Goal: Communication & Community: Answer question/provide support

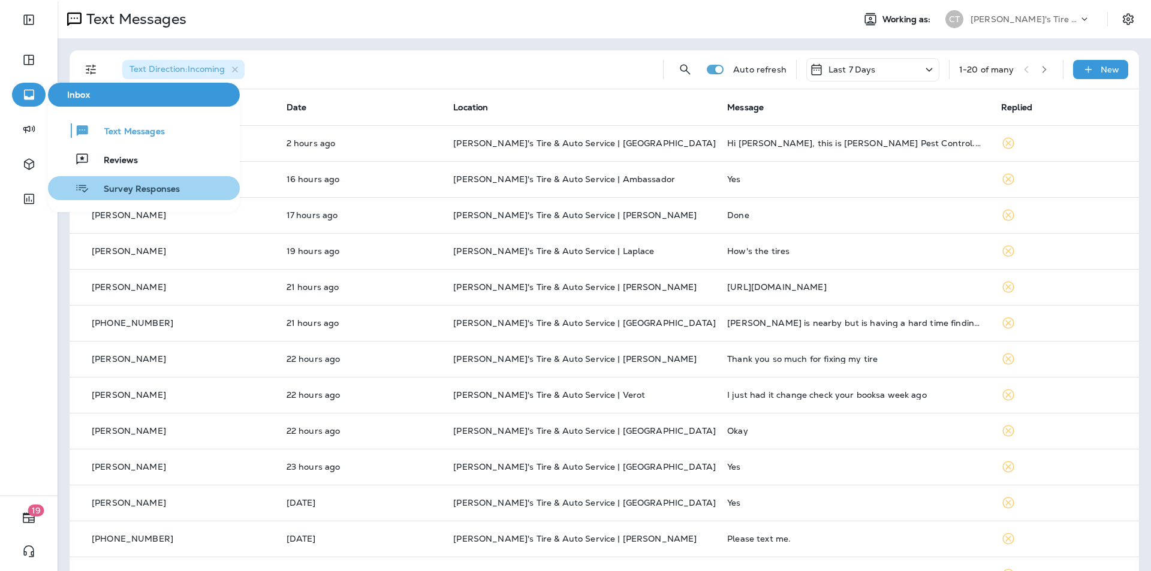
click at [131, 186] on span "Survey Responses" at bounding box center [134, 189] width 90 height 11
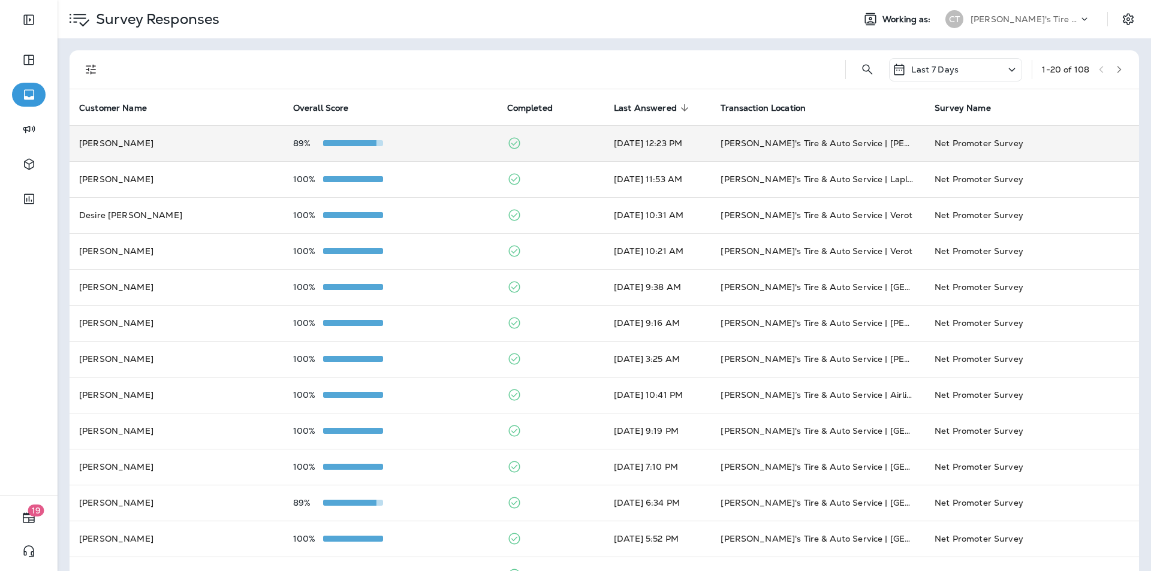
click at [439, 143] on div "89%" at bounding box center [390, 143] width 195 height 10
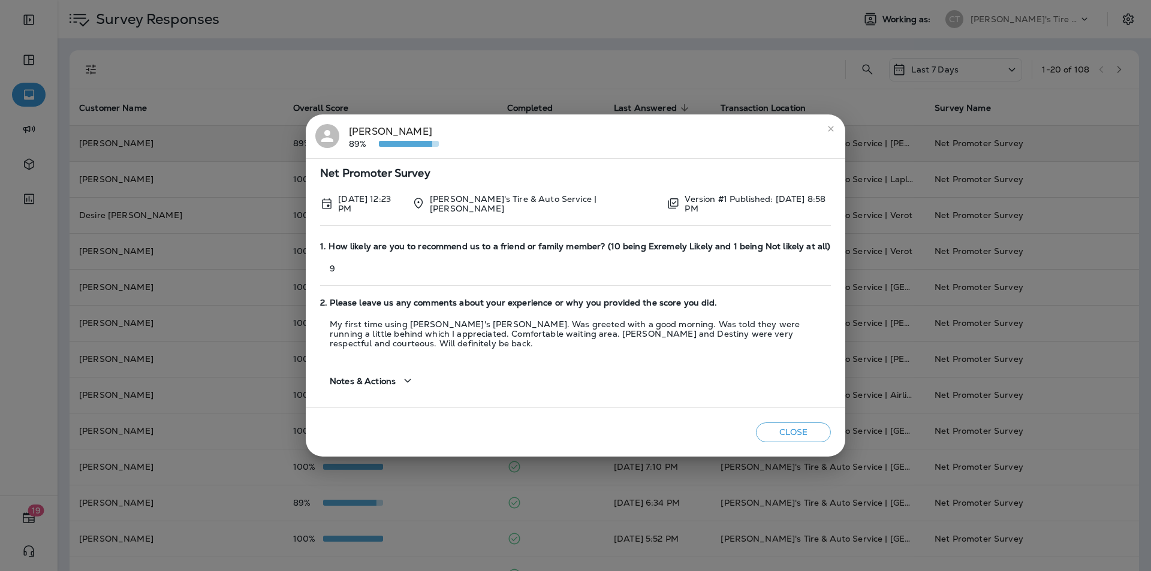
click at [795, 424] on button "Close" at bounding box center [793, 432] width 75 height 20
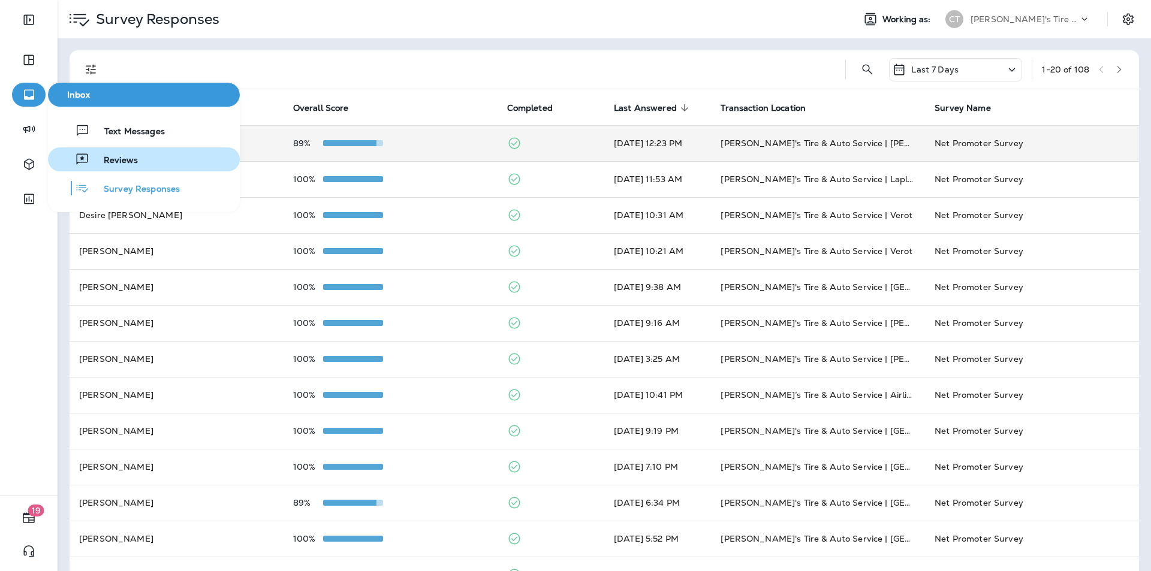
click at [114, 157] on span "Reviews" at bounding box center [113, 160] width 49 height 11
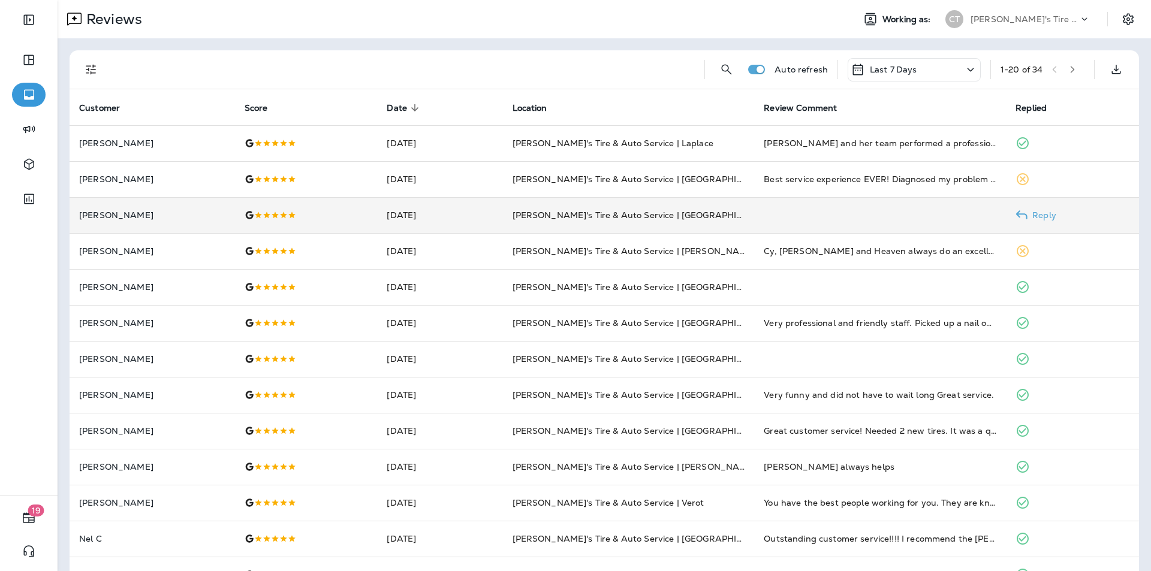
click at [1041, 213] on p "Reply" at bounding box center [1041, 215] width 29 height 10
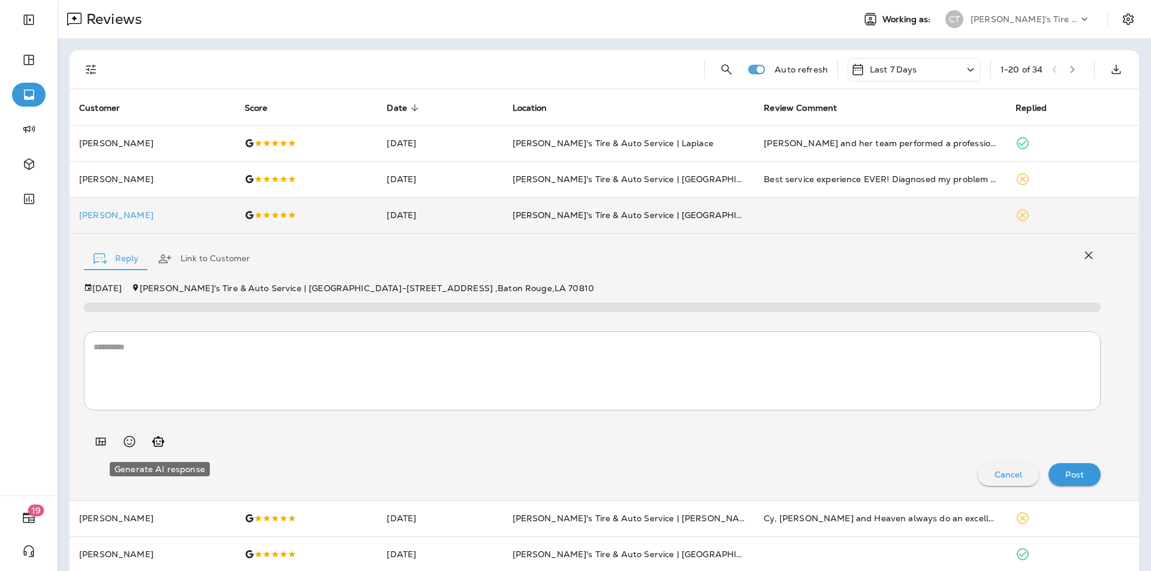
click at [156, 440] on icon "Generate AI response" at bounding box center [158, 441] width 14 height 14
type textarea "**********"
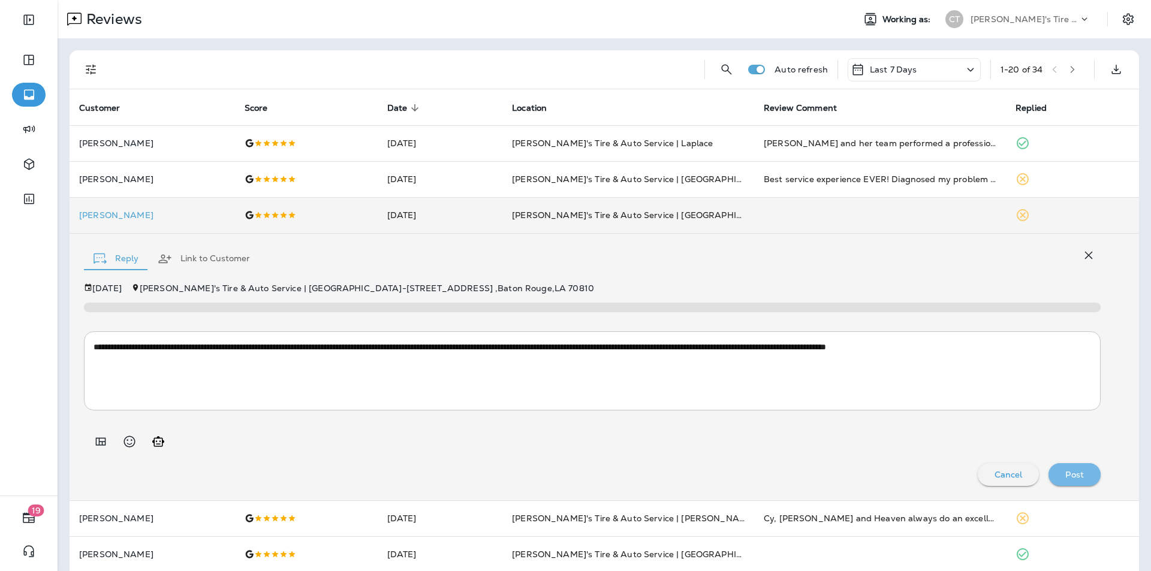
click at [1074, 473] on p "Post" at bounding box center [1074, 475] width 19 height 10
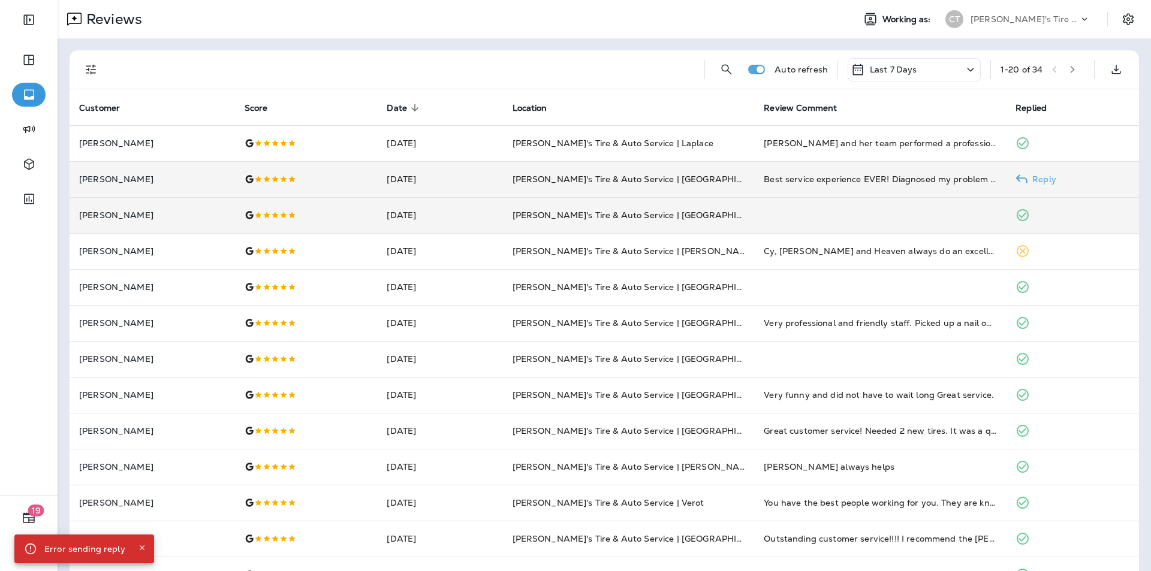
click at [1045, 180] on p "Reply" at bounding box center [1041, 179] width 29 height 10
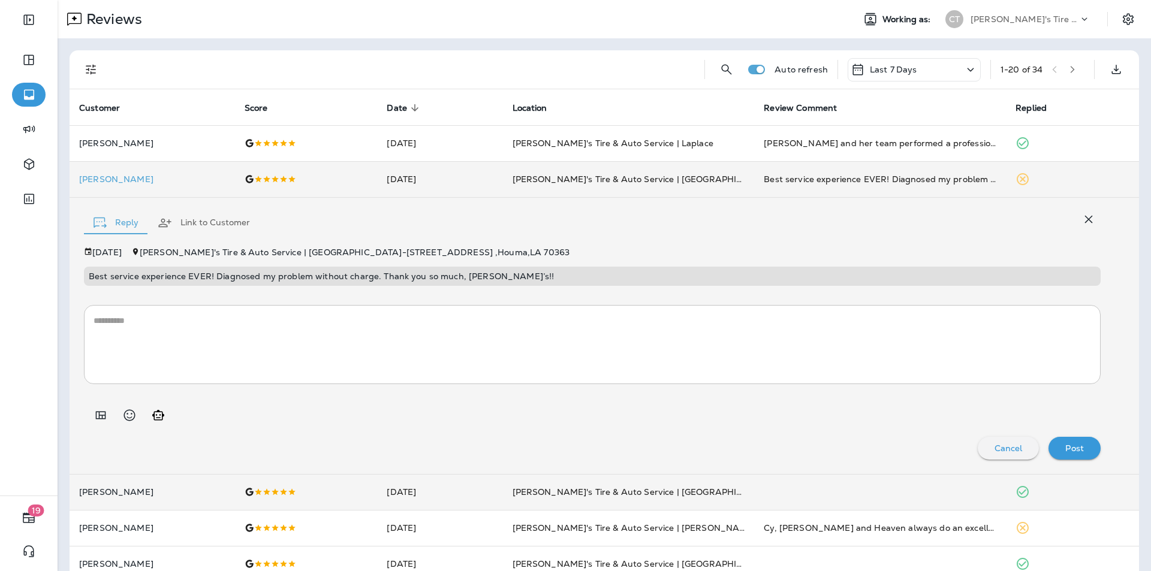
click at [159, 416] on icon "Generate AI response" at bounding box center [158, 415] width 14 height 14
type textarea "**********"
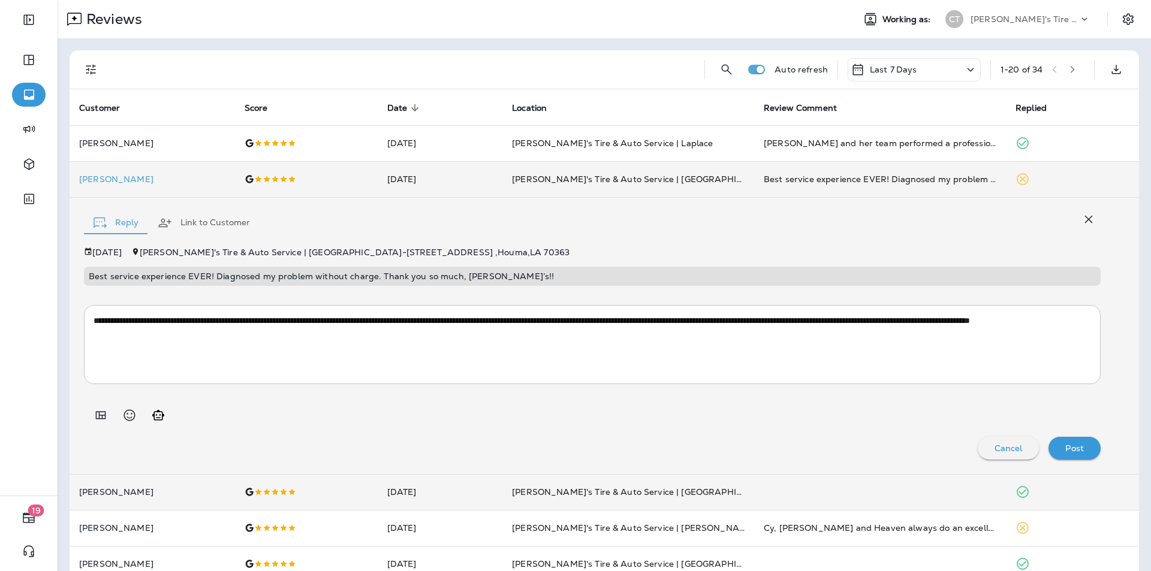
click at [1071, 446] on p "Post" at bounding box center [1074, 448] width 19 height 10
